Goal: Task Accomplishment & Management: Manage account settings

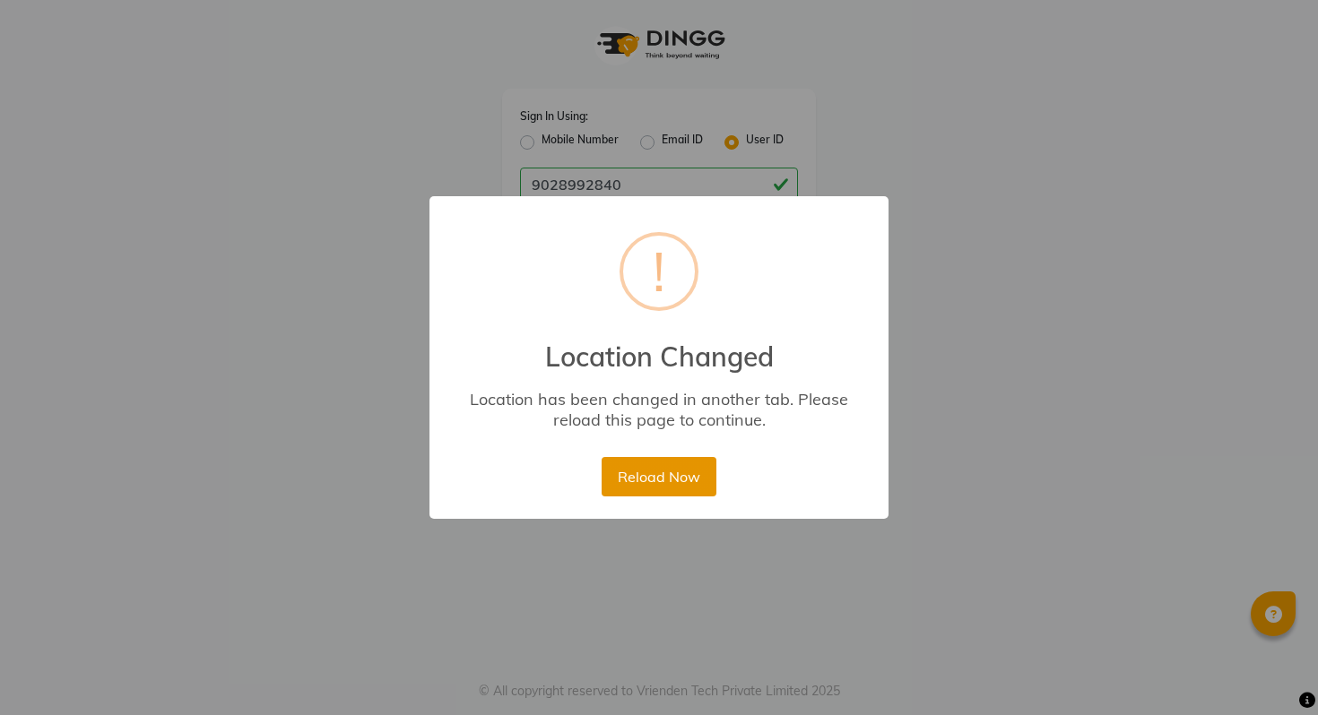
click at [656, 472] on button "Reload Now" at bounding box center [659, 476] width 114 height 39
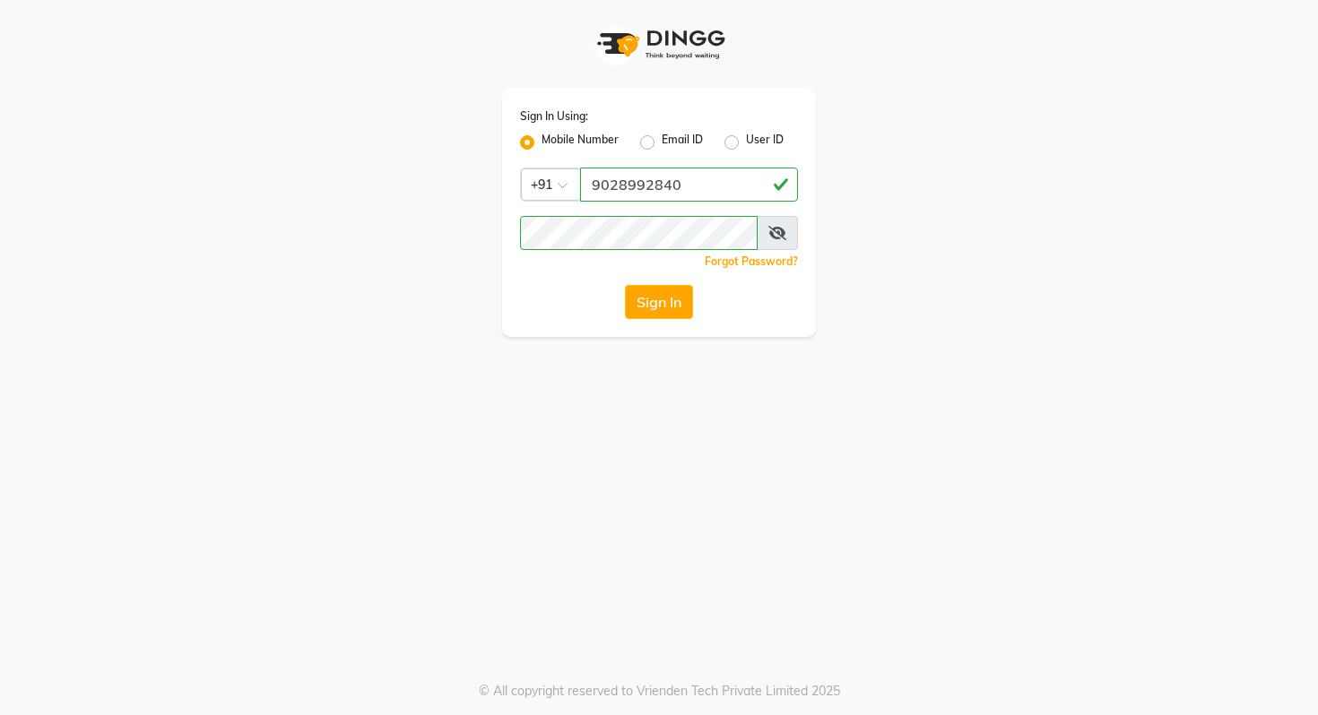
click at [678, 186] on input "9028992840" at bounding box center [689, 185] width 218 height 34
click at [739, 138] on div "User ID" at bounding box center [753, 143] width 59 height 22
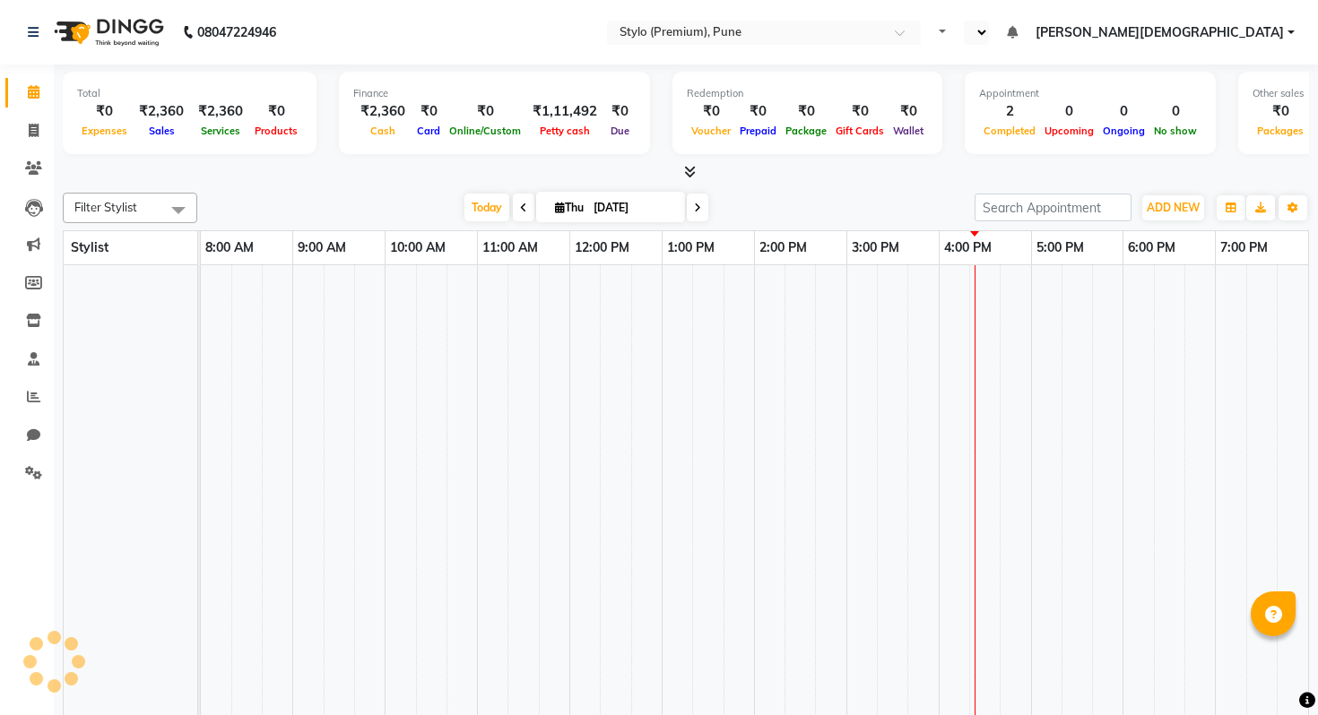
click at [739, 138] on div "Prepaid" at bounding box center [758, 130] width 46 height 19
select select "en"
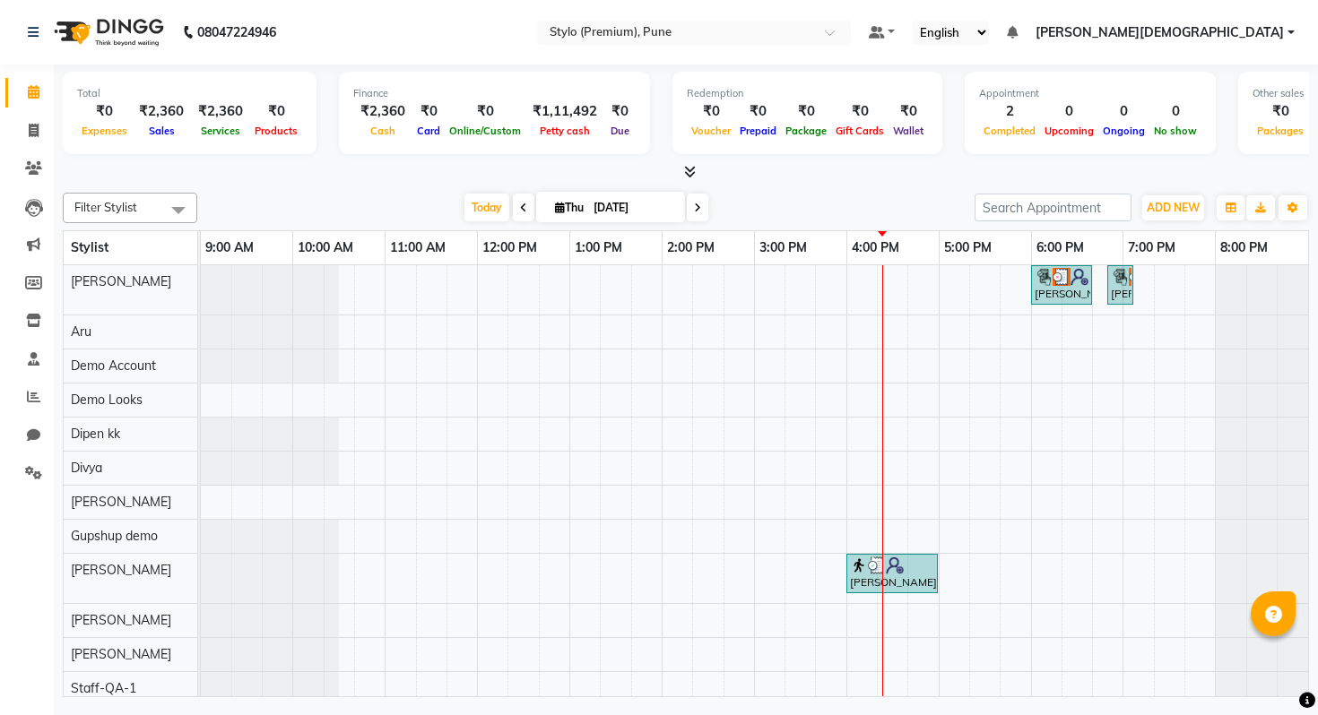
click at [1271, 35] on span "Ankit Jain" at bounding box center [1160, 32] width 248 height 19
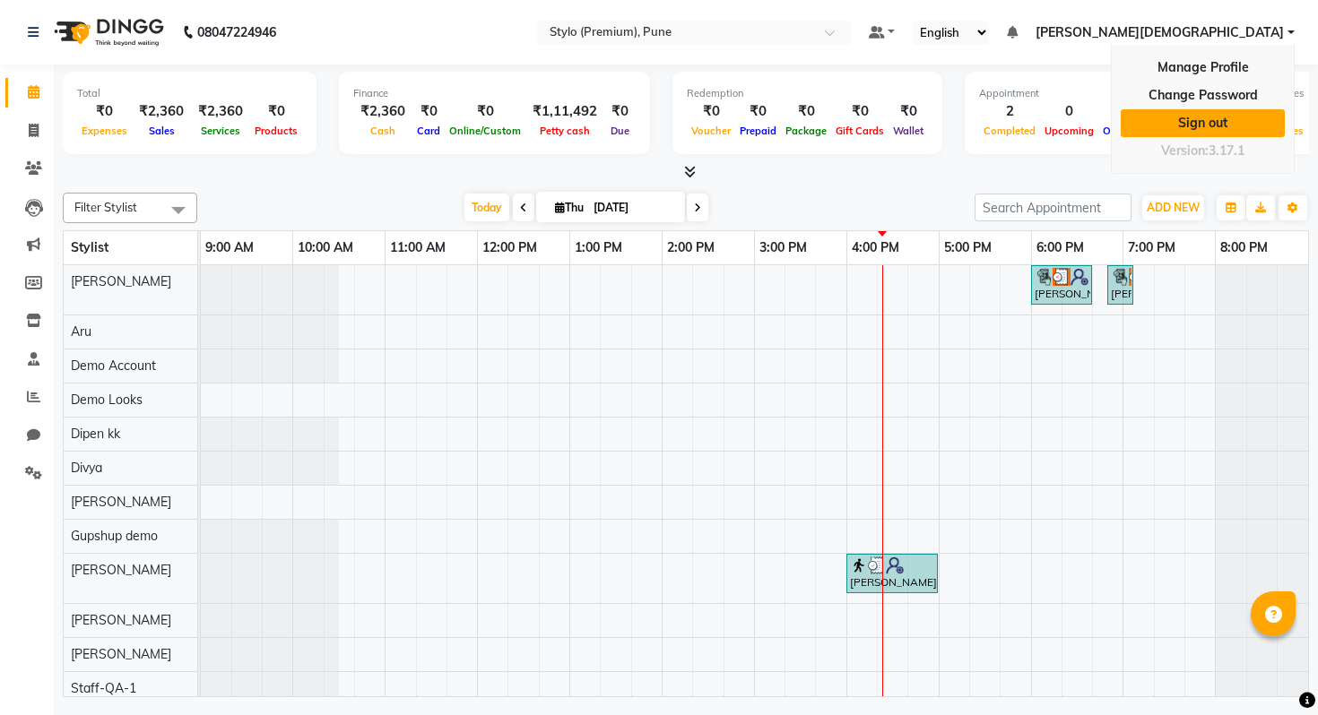
click at [1204, 129] on link "Sign out" at bounding box center [1203, 123] width 164 height 28
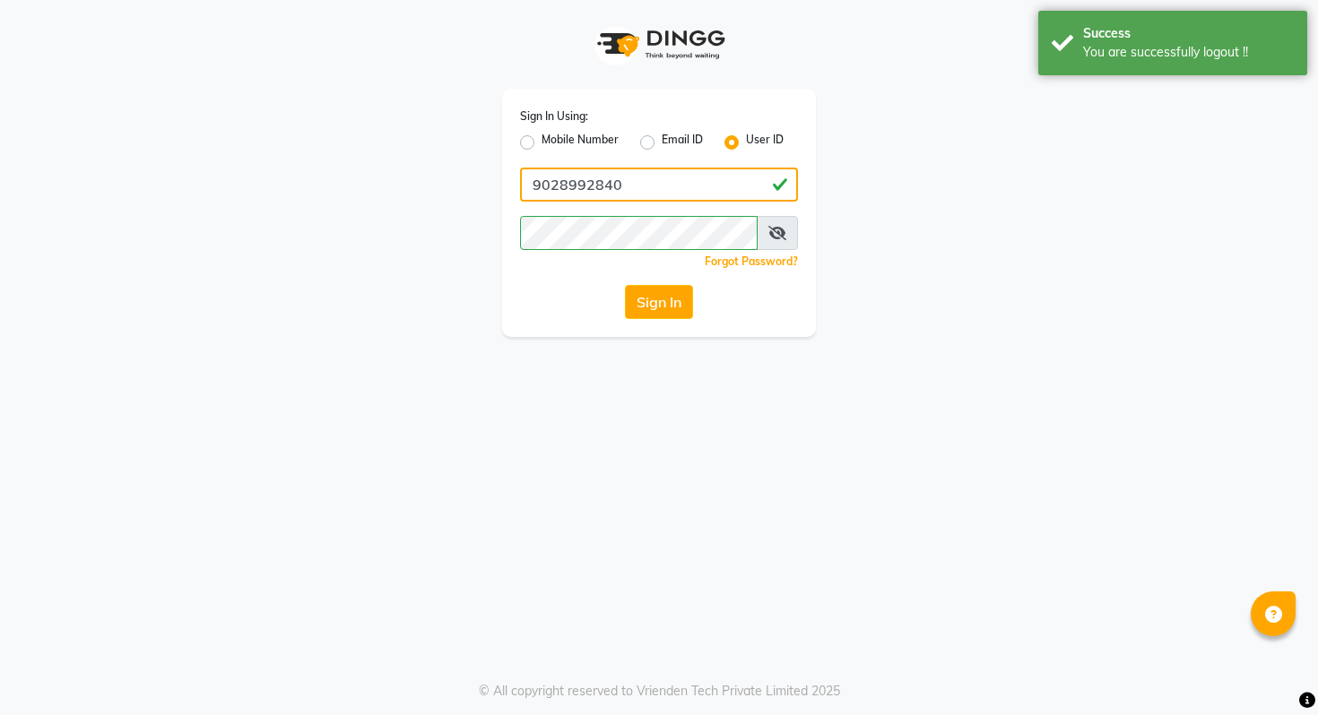
click at [649, 173] on input "9028992840" at bounding box center [659, 185] width 278 height 34
paste input "kapeedsharma003@gmail.com"
type input "kapeedsharma003@gmail.com"
click at [546, 287] on div "Sign In" at bounding box center [659, 302] width 278 height 34
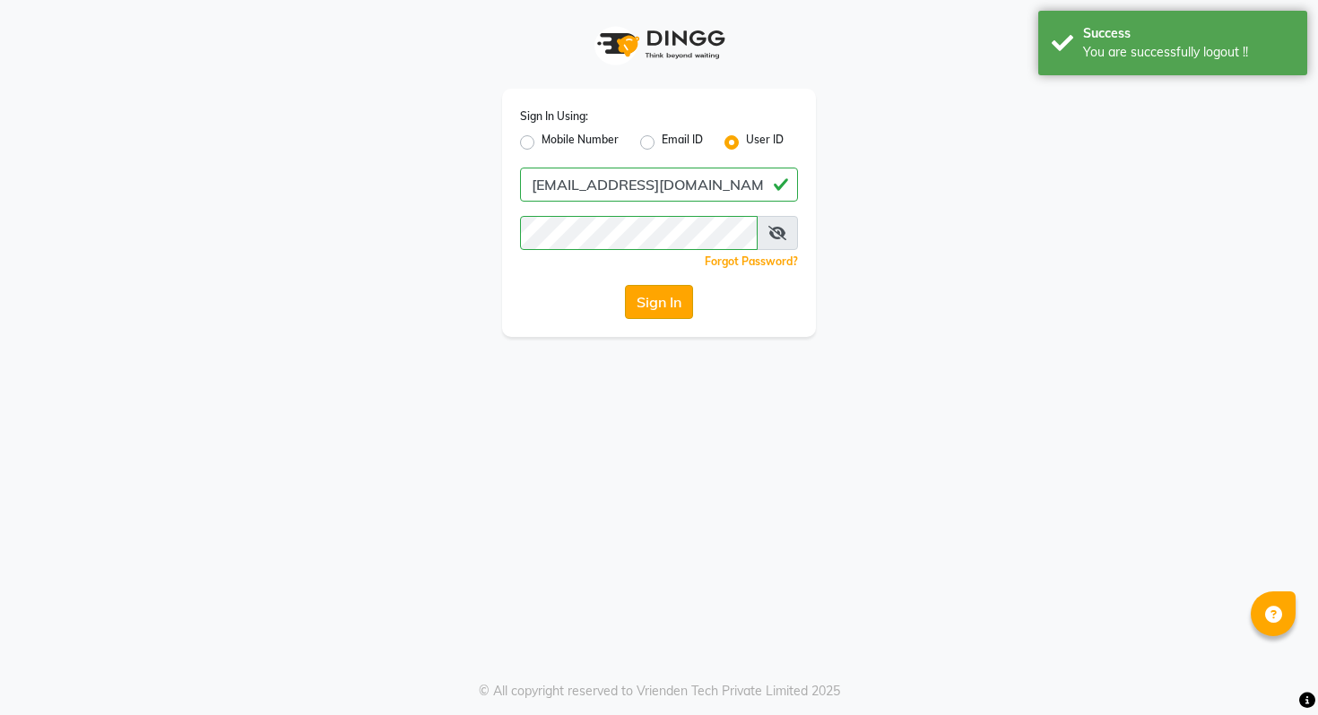
click at [684, 298] on button "Sign In" at bounding box center [659, 302] width 68 height 34
